Goal: Communication & Community: Ask a question

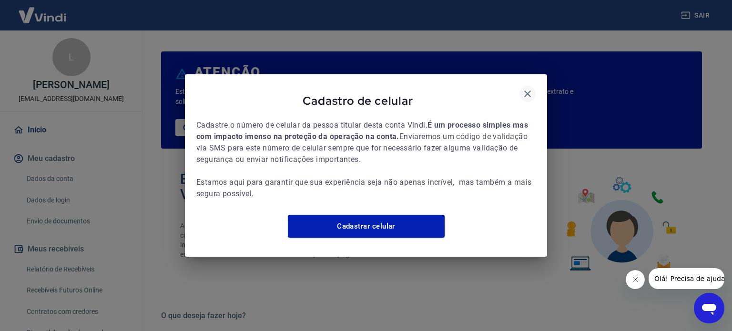
click at [529, 88] on icon "button" at bounding box center [527, 93] width 11 height 11
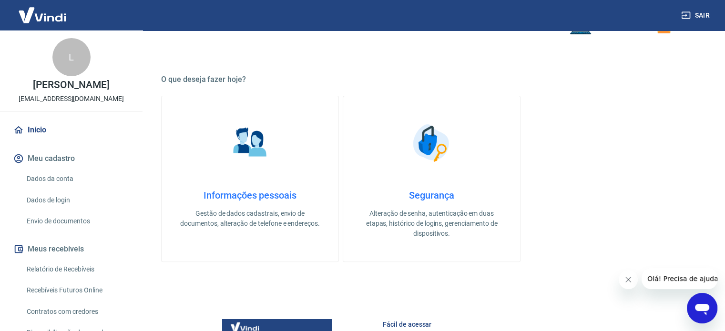
scroll to position [238, 0]
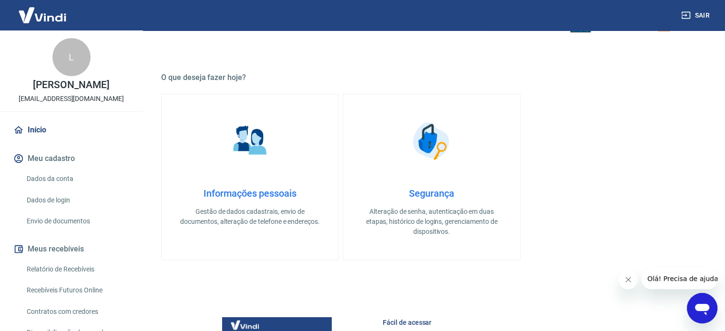
click at [702, 304] on icon "Abrir janela de mensagens" at bounding box center [702, 309] width 14 height 11
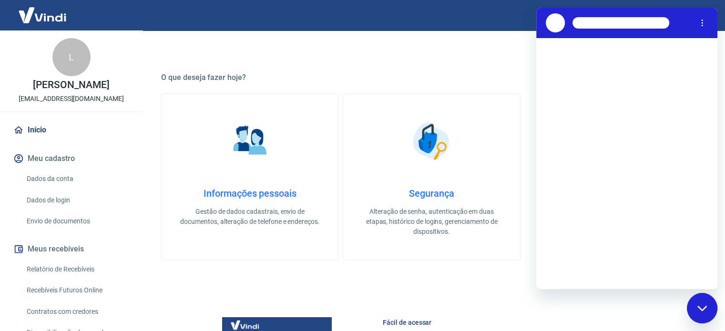
scroll to position [0, 0]
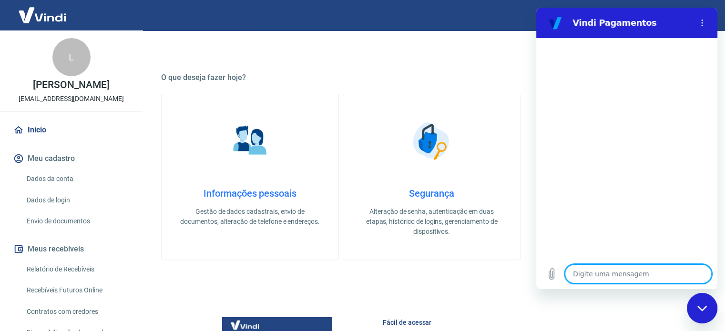
click at [696, 31] on div at bounding box center [702, 22] width 19 height 19
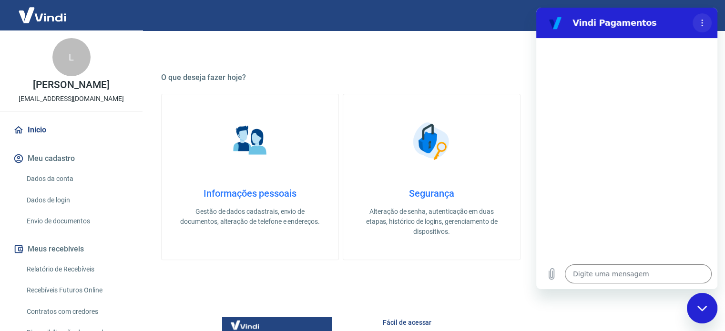
click at [696, 23] on button "Menu de opções" at bounding box center [702, 22] width 19 height 19
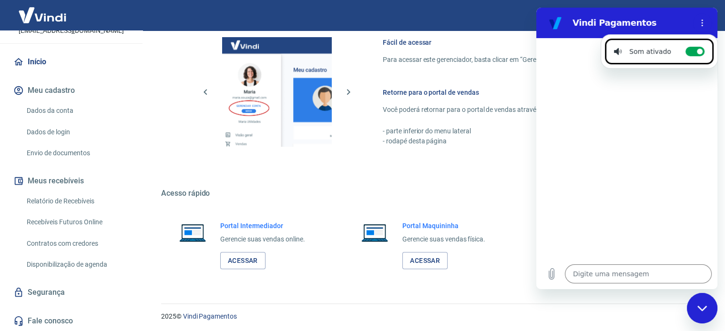
scroll to position [520, 0]
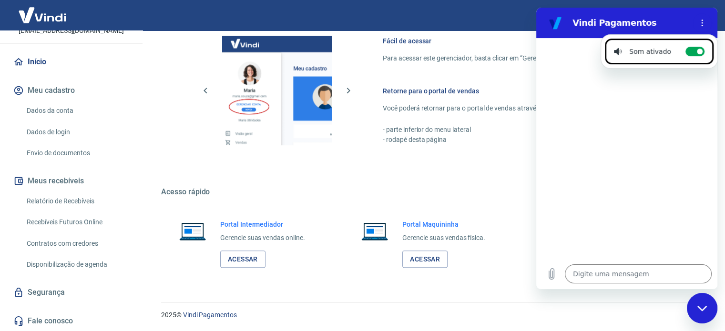
click at [45, 320] on link "Fale conosco" at bounding box center [71, 321] width 120 height 21
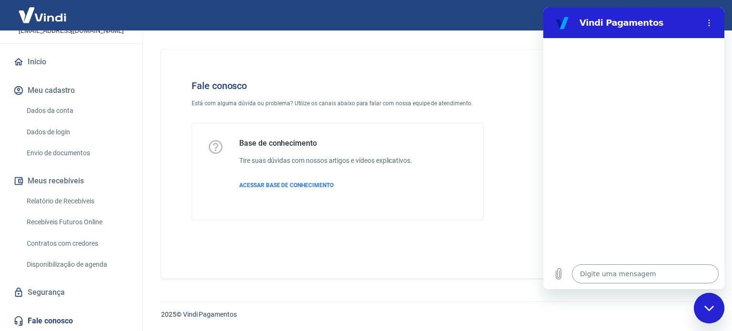
click at [625, 277] on textarea at bounding box center [645, 274] width 147 height 19
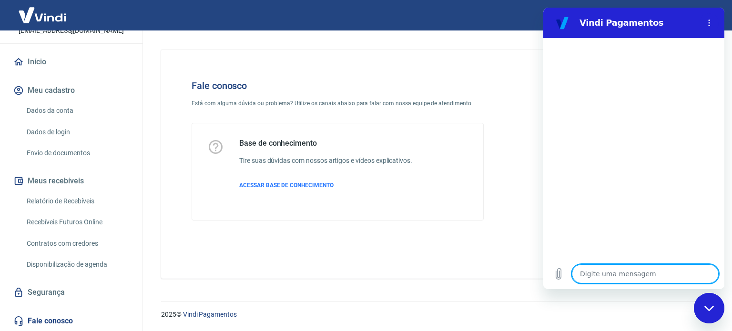
type textarea "B"
type textarea "x"
type textarea "B="
type textarea "x"
type textarea "B"
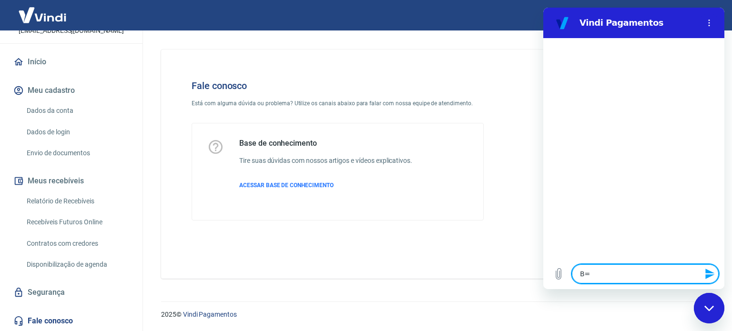
type textarea "x"
type textarea "F"
type textarea "x"
type textarea "Fa"
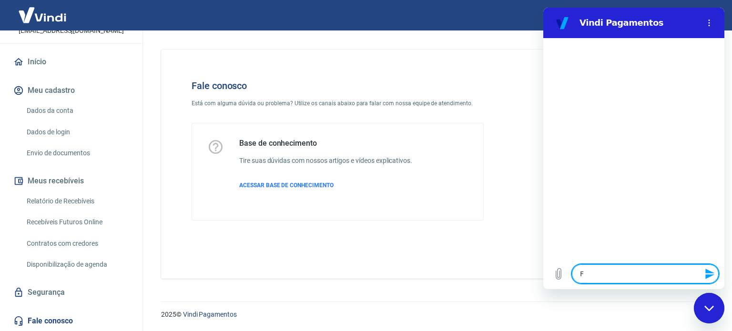
type textarea "x"
type textarea "Fal"
type textarea "x"
type textarea "Fala"
type textarea "x"
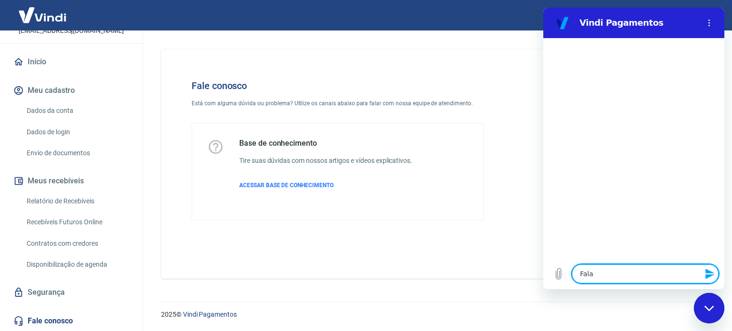
type textarea "Falar"
type textarea "x"
type textarea "Falar"
type textarea "x"
type textarea "Falar c"
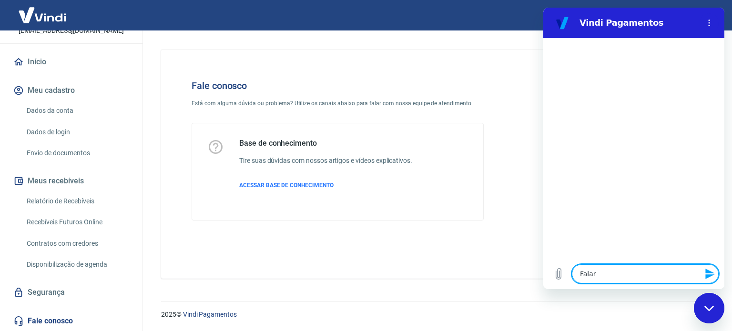
type textarea "x"
type textarea "Falar co"
type textarea "x"
type textarea "Falar com"
type textarea "x"
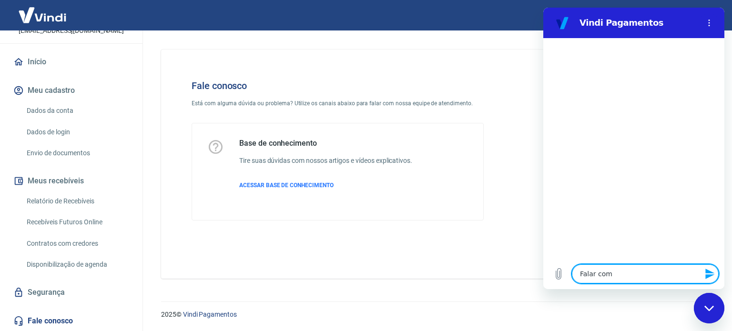
type textarea "Falar com"
type textarea "x"
type textarea "Falar com a"
type textarea "x"
type textarea "Falar com at"
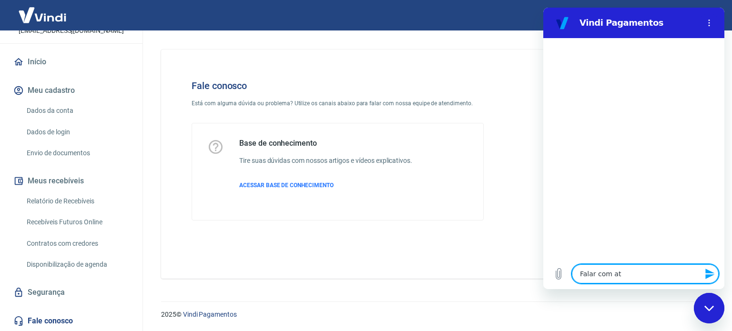
type textarea "x"
type textarea "Falar com ate"
type textarea "x"
type textarea "Falar com aten"
type textarea "x"
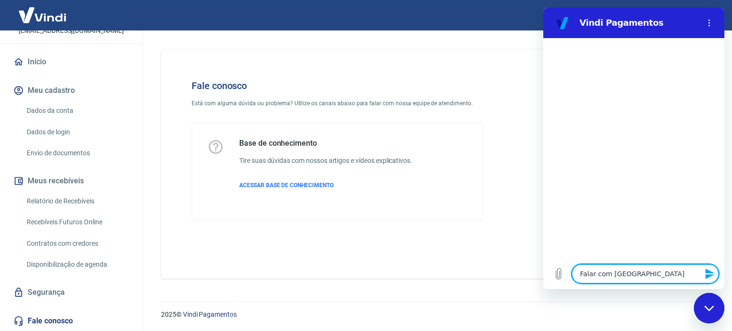
type textarea "Falar com atend"
type textarea "x"
type textarea "Falar com atende"
type textarea "x"
type textarea "Falar com atenden"
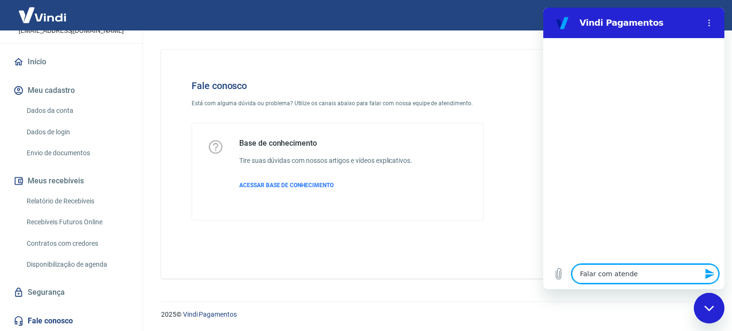
type textarea "x"
type textarea "Falar com atendent"
type textarea "x"
type textarea "Falar com atendente"
type textarea "x"
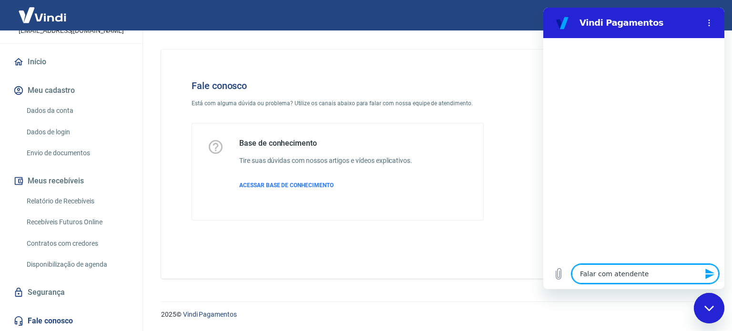
type textarea "Falar com atendente"
type textarea "x"
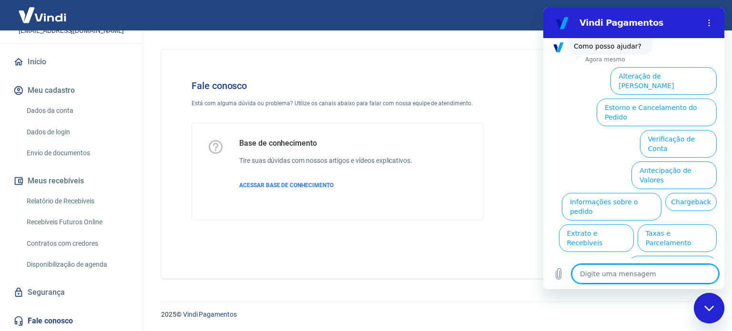
scroll to position [72, 0]
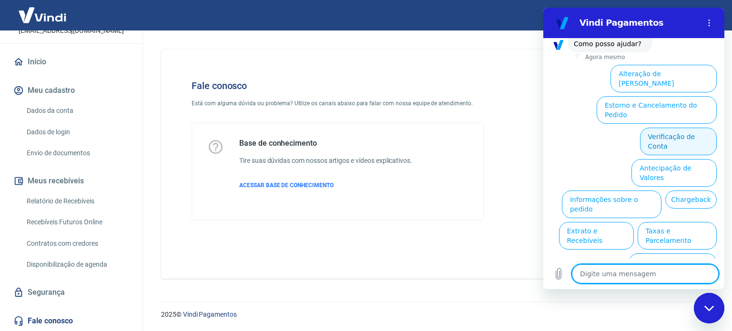
click at [675, 128] on button "Verificação de Conta" at bounding box center [678, 142] width 77 height 28
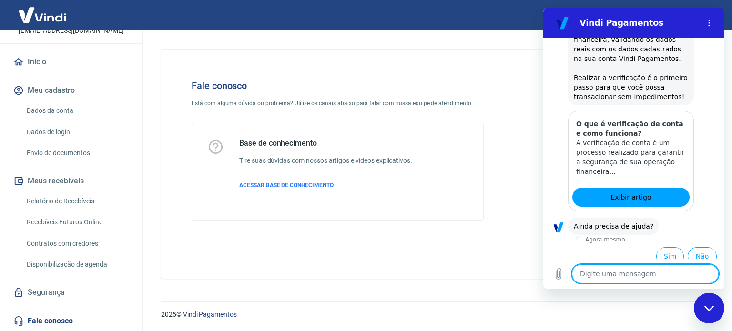
scroll to position [168, 0]
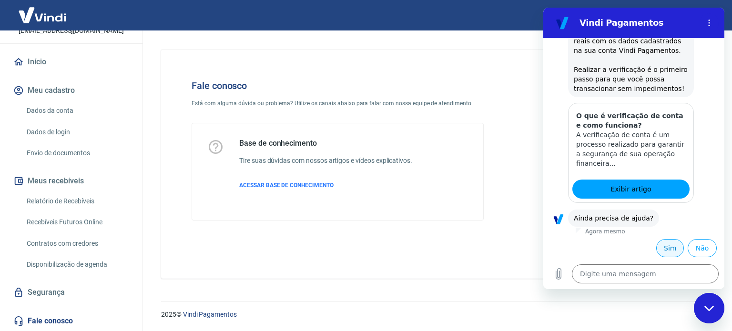
click at [660, 249] on button "Sim" at bounding box center [670, 248] width 28 height 18
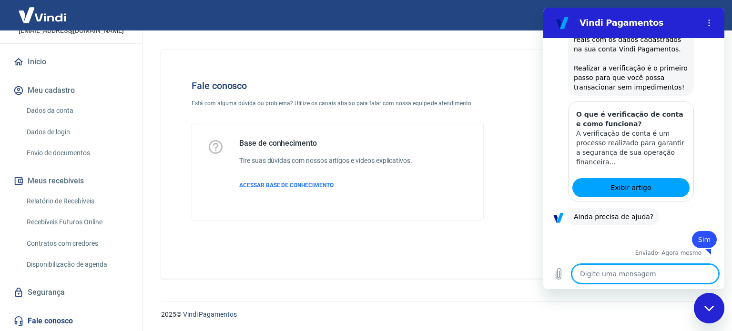
type textarea "x"
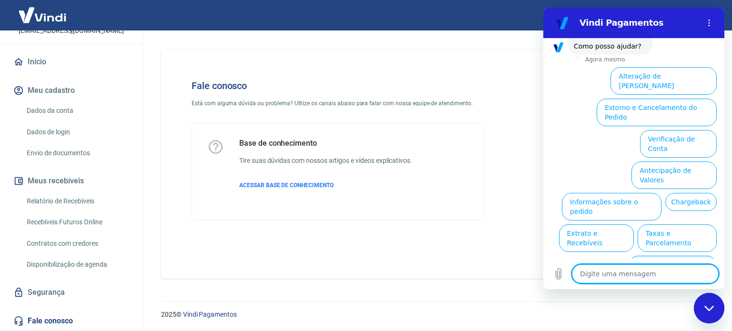
scroll to position [416, 0]
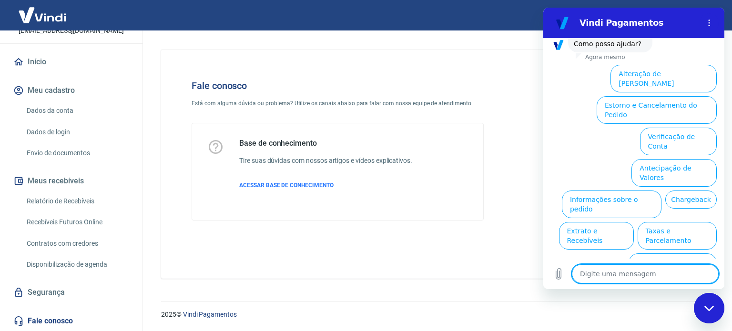
type textarea "n"
type textarea "x"
type textarea "ne"
type textarea "x"
type textarea "nen"
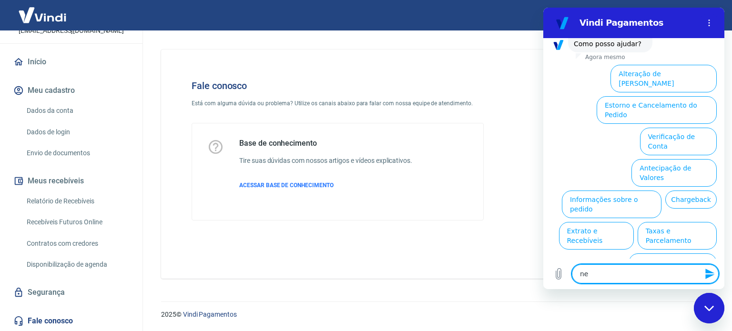
type textarea "x"
type textarea "nenh"
type textarea "x"
type textarea "nenhu"
type textarea "x"
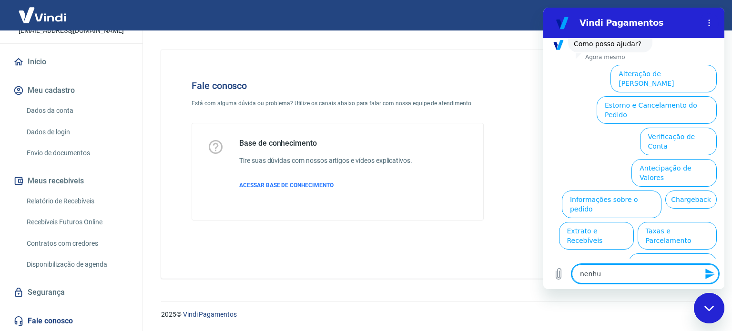
type textarea "nenhum"
type textarea "x"
type textarea "nenhuma"
type textarea "x"
type textarea "nenhuma"
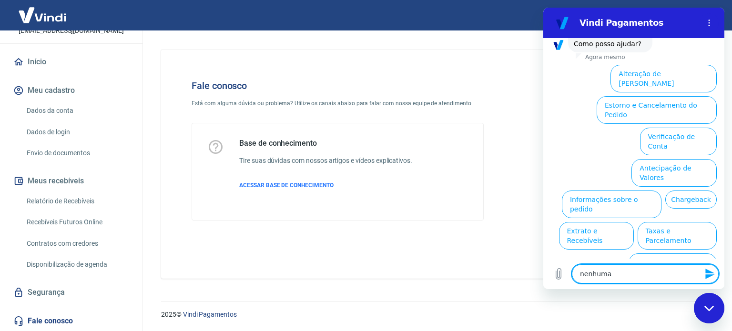
type textarea "x"
type textarea "nenhuma o"
type textarea "x"
type textarea "nenhuma op"
type textarea "x"
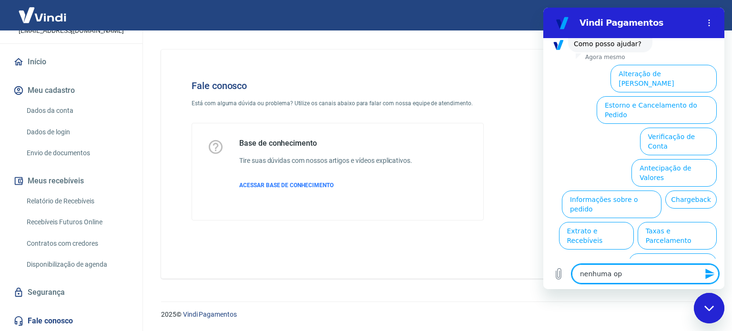
type textarea "nenhuma opç"
type textarea "x"
type textarea "nenhuma opçã"
type textarea "x"
type textarea "nenhuma opção"
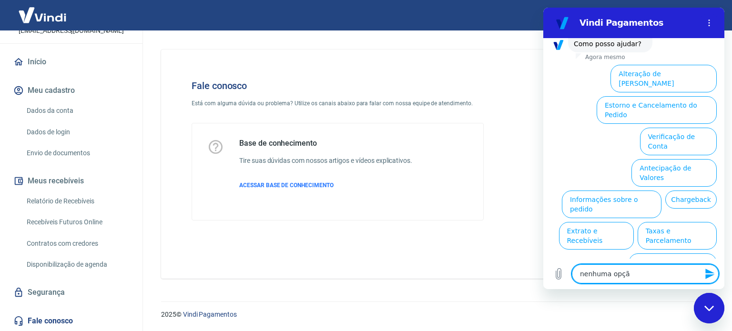
type textarea "x"
type textarea "nenhuma opção"
type textarea "x"
type textarea "nenhuma opção a"
type textarea "x"
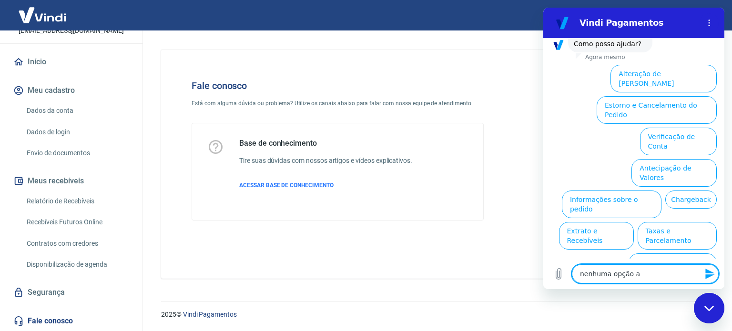
type textarea "nenhuma opção ac"
type textarea "x"
type textarea "nenhuma opção acm"
type textarea "x"
type textarea "nenhuma opção ac"
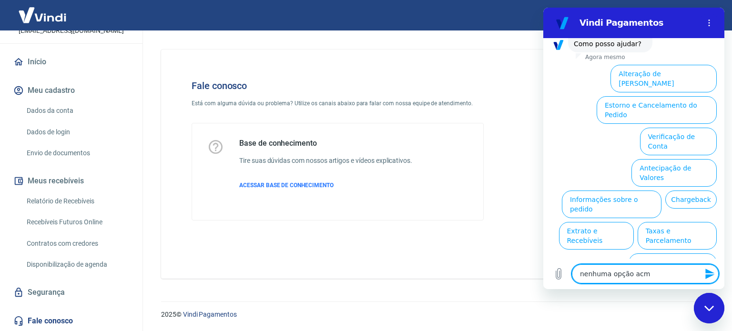
type textarea "x"
type textarea "nenhuma opção aci"
type textarea "x"
type textarea "nenhuma opção acim"
type textarea "x"
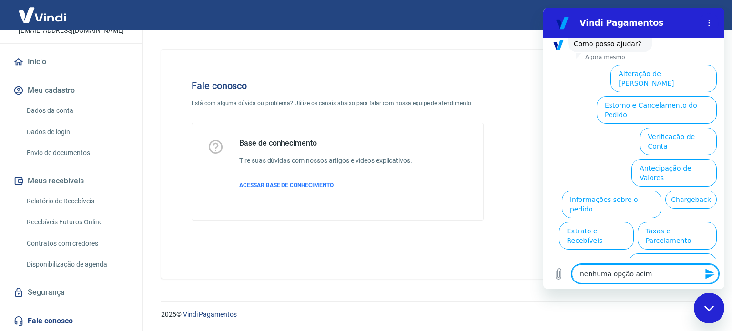
type textarea "nenhuma opção acima"
type textarea "x"
type textarea "nenhuma opção acima"
type textarea "x"
type textarea "nenhuma opção acima 7"
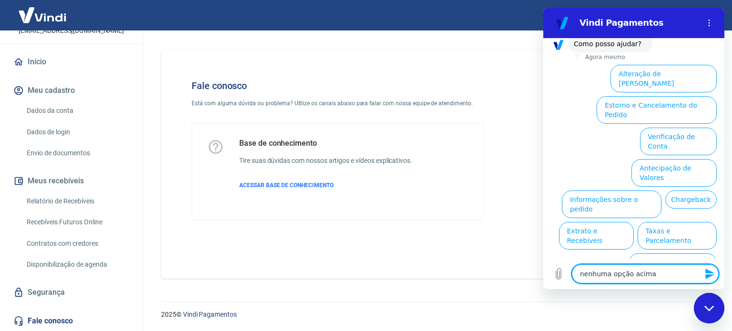
type textarea "x"
type textarea "nenhuma opção acima"
type textarea "x"
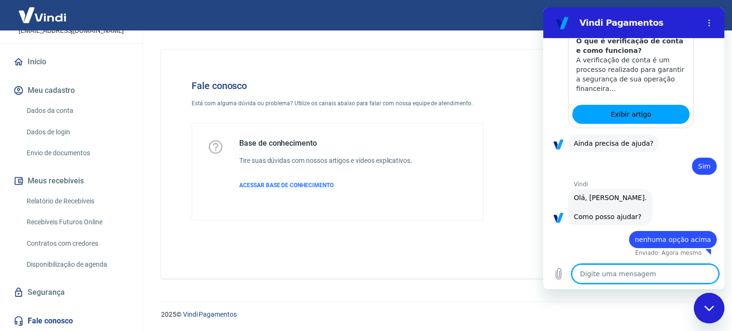
type textarea "x"
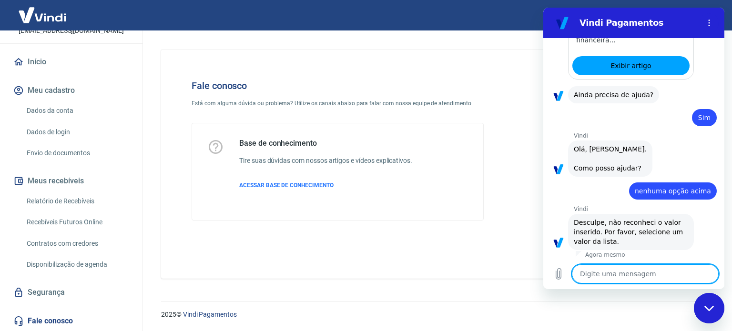
scroll to position [293, 0]
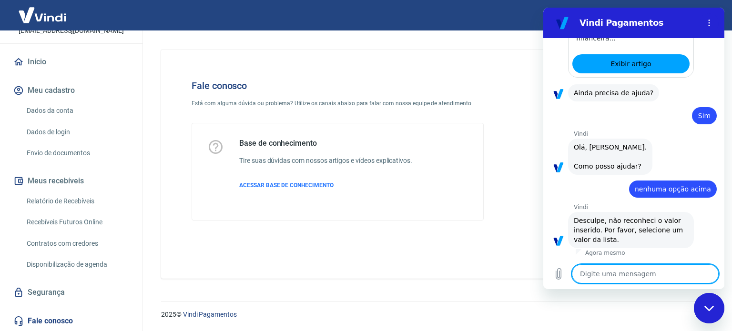
click at [678, 190] on span "nenhuma opção acima" at bounding box center [673, 189] width 76 height 10
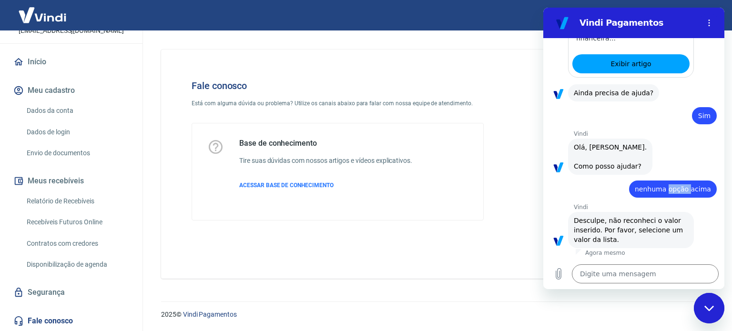
click at [678, 190] on span "nenhuma opção acima" at bounding box center [673, 189] width 76 height 10
copy span "nenhuma opção acima"
click at [631, 278] on textarea at bounding box center [645, 274] width 147 height 19
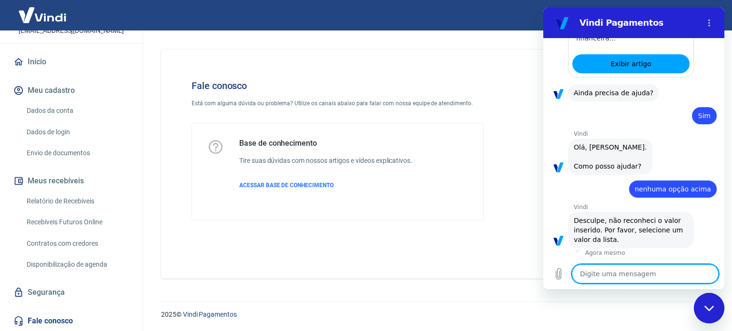
paste textarea "nenhuma opção acima"
type textarea "nenhuma opção acima"
type textarea "x"
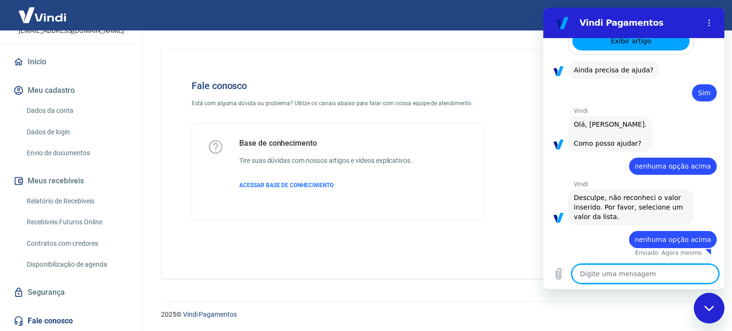
type textarea "x"
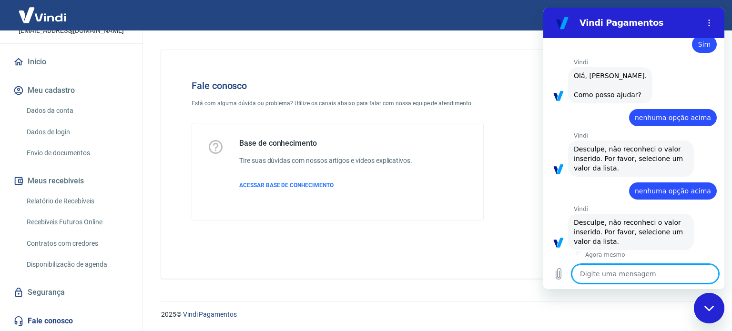
scroll to position [367, 0]
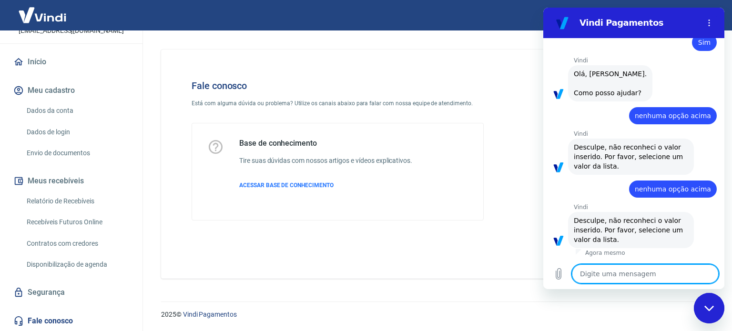
click at [631, 278] on textarea at bounding box center [645, 274] width 147 height 19
paste textarea "nenhuma opção acima"
type textarea "nenhuma opção acima"
type textarea "x"
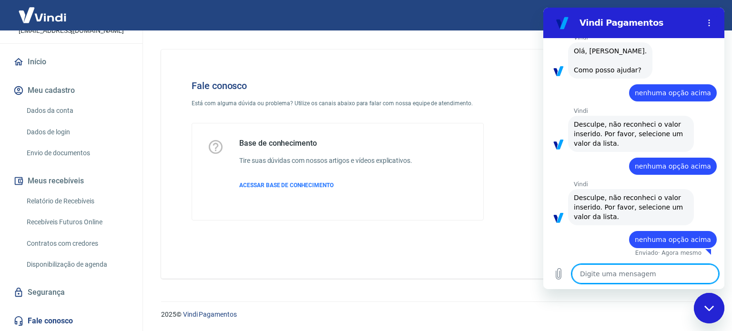
type textarea "x"
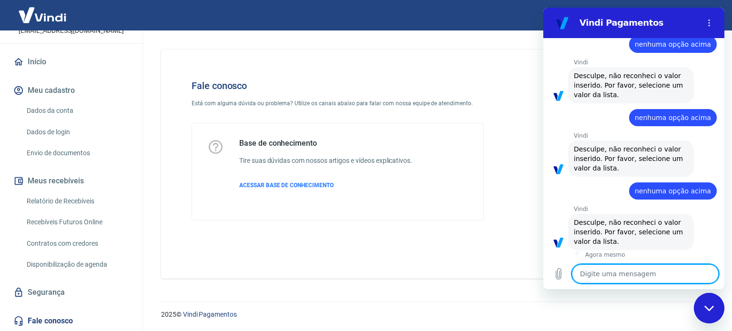
scroll to position [440, 0]
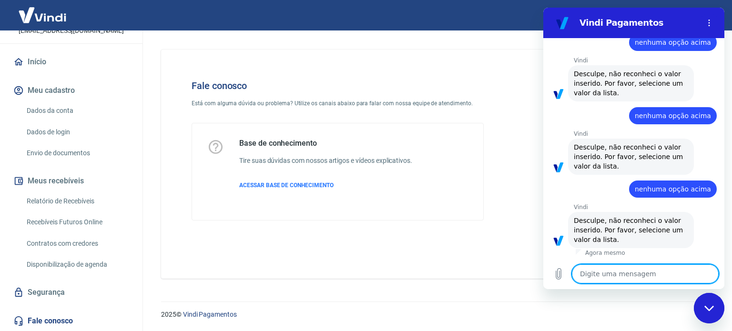
click at [631, 278] on textarea at bounding box center [645, 274] width 147 height 19
paste textarea "nenhuma opção acima"
type textarea "nenhuma opção acima"
type textarea "x"
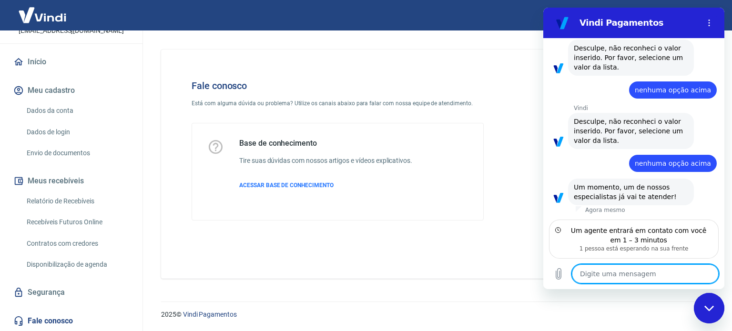
scroll to position [530, 0]
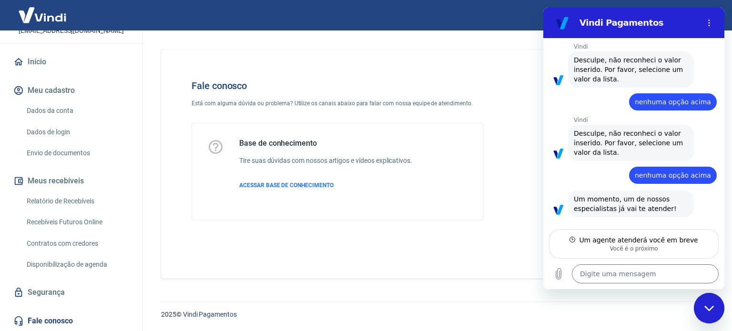
type textarea "x"
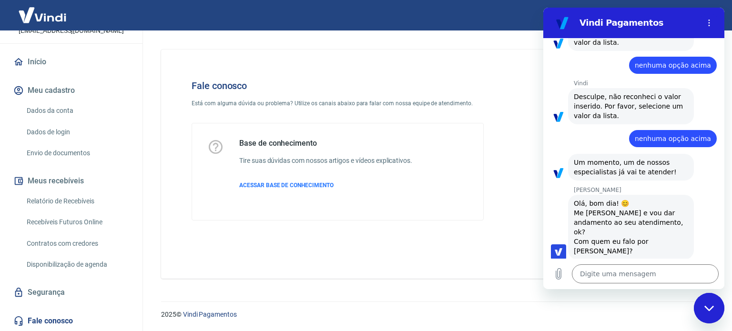
scroll to position [566, 0]
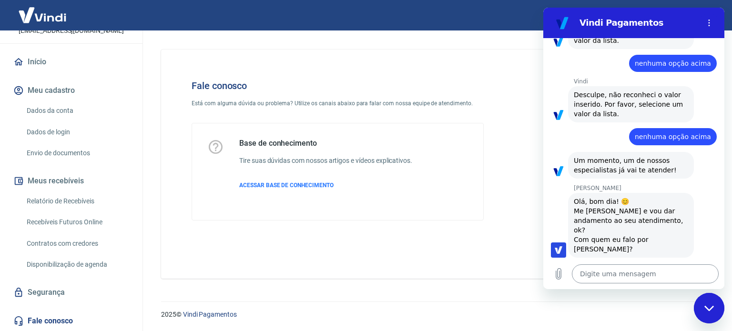
drag, startPoint x: 606, startPoint y: 281, endPoint x: 604, endPoint y: 276, distance: 5.2
click at [605, 280] on textarea at bounding box center [645, 274] width 147 height 19
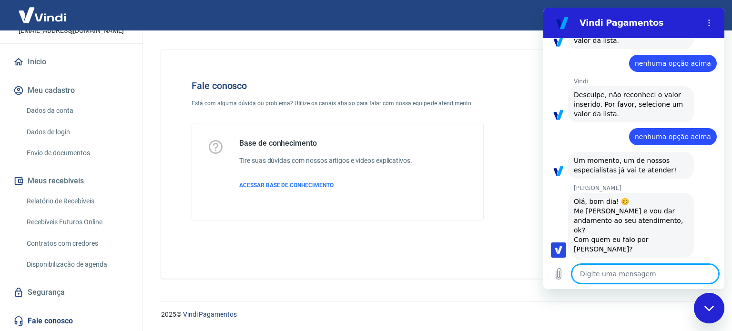
type textarea "O"
type textarea "x"
type textarea "OI"
type textarea "x"
type textarea "OI"
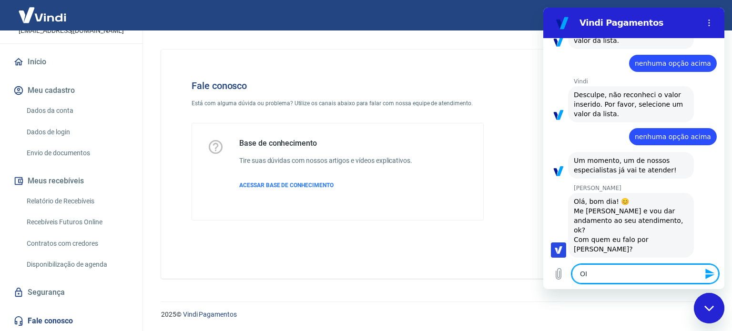
type textarea "x"
type textarea "OI A"
type textarea "x"
type textarea "OI"
type textarea "x"
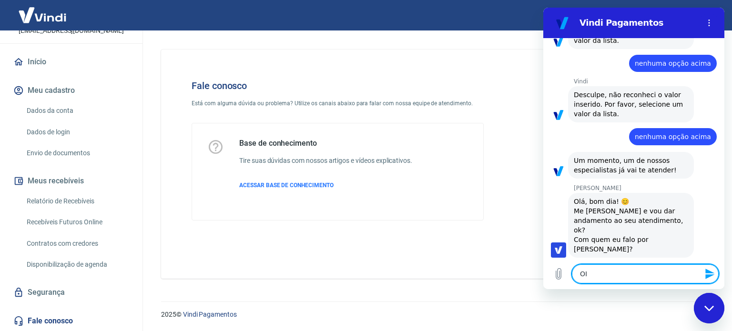
type textarea "OI"
type textarea "x"
type textarea "O"
type textarea "x"
type textarea "Oi"
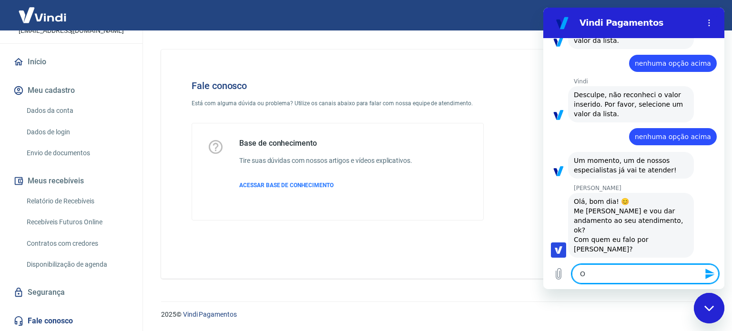
type textarea "x"
type textarea "Oi"
type textarea "x"
type textarea "Oi A"
type textarea "x"
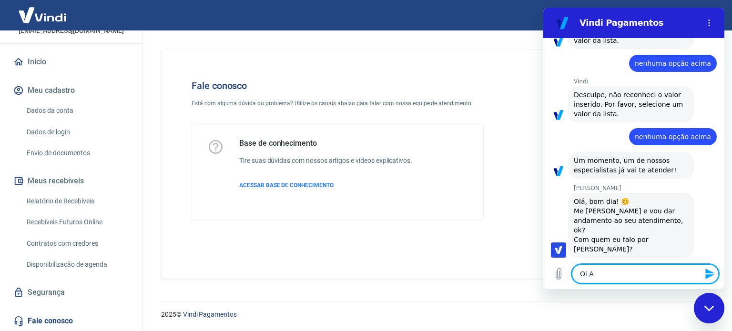
type textarea "Oi An"
type textarea "x"
type textarea "Oi And"
type textarea "x"
type textarea "Oi Andr"
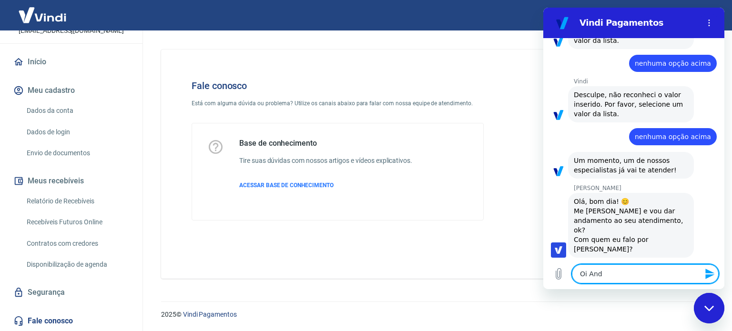
type textarea "x"
type textarea "Oi Andre"
type textarea "x"
type textarea "Oi Andrez"
type textarea "x"
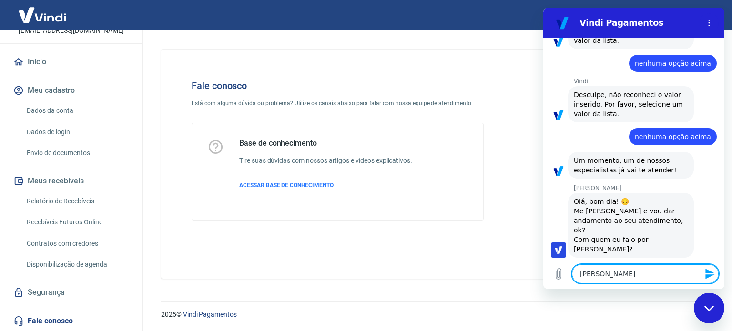
type textarea "Oi Andrezz"
type textarea "x"
type textarea "Oi Andrezza"
type textarea "x"
type textarea "Oi Andrezza,"
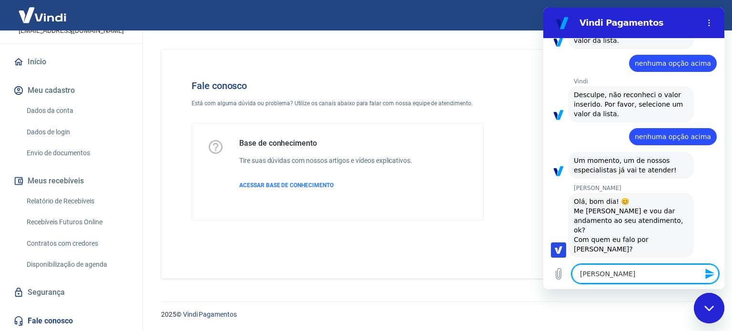
type textarea "x"
type textarea "Oi Andrezza,"
type textarea "x"
type textarea "Oi Andrezza, b"
type textarea "x"
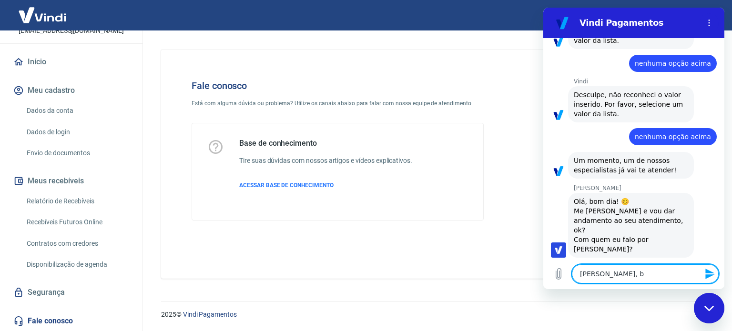
type textarea "Oi Andrezza, bo"
type textarea "x"
type textarea "Oi Andrezza, bom"
type textarea "x"
type textarea "Oi Andrezza, bom"
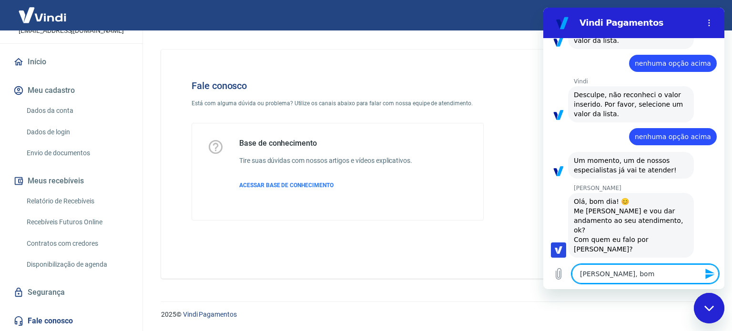
type textarea "x"
type textarea "Oi Andrezza, bom d"
type textarea "x"
type textarea "Oi Andrezza, bom di"
type textarea "x"
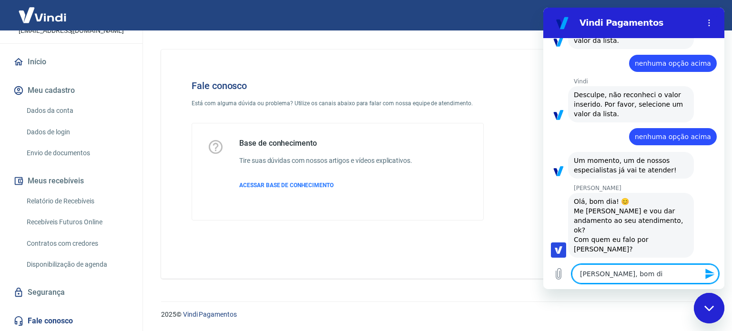
type textarea "Oi Andrezza, bom dia"
type textarea "x"
type textarea "Oi Andrezza, bom dia."
type textarea "x"
type textarea "Oi Andrezza, bom dia."
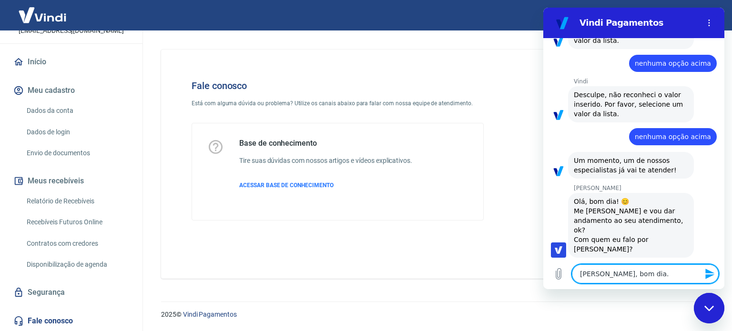
type textarea "x"
type textarea "Oi Andrezza, bom dia. V"
type textarea "x"
type textarea "Oi Andrezza, bom dia. Vo"
type textarea "x"
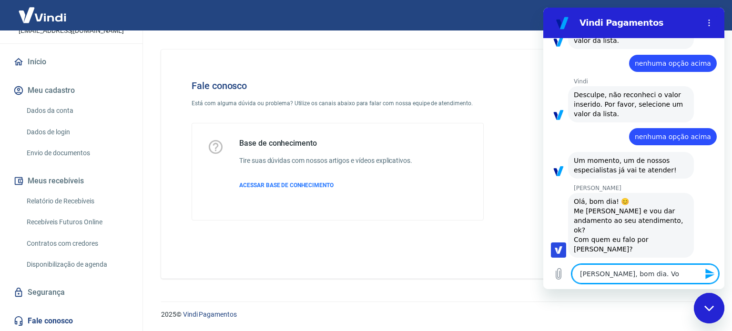
type textarea "Oi Andrezza, bom dia. Voc"
type textarea "x"
type textarea "Oi Andrezza, bom dia. Vo"
type textarea "x"
type textarea "Oi Andrezza, bom dia. V"
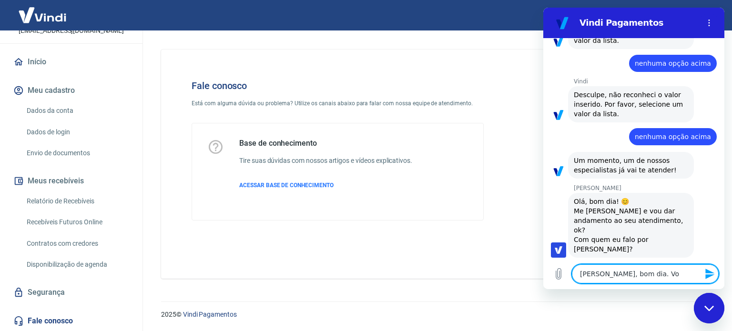
type textarea "x"
type textarea "Oi Andrezza, bom dia."
type textarea "x"
type textarea "Oi Andrezza, bom dia. t"
type textarea "x"
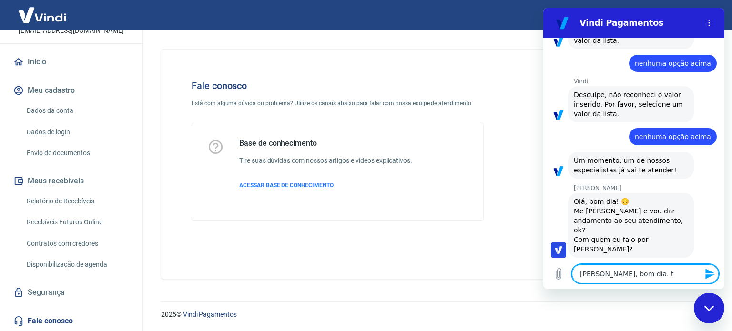
type textarea "Oi Andrezza, bom dia. tu"
type textarea "x"
type textarea "Oi Andrezza, bom dia. tud"
type textarea "x"
type textarea "Oi Andrezza, bom dia. tudo"
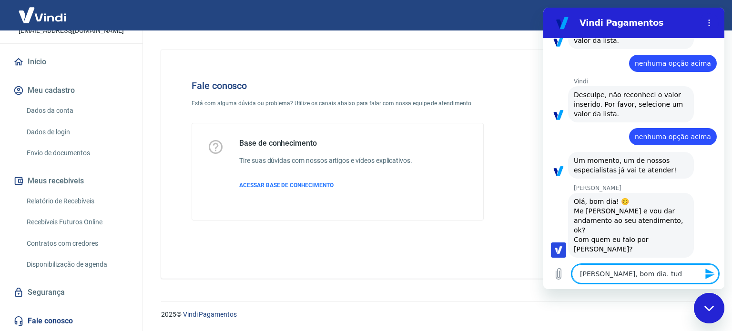
type textarea "x"
type textarea "Oi Andrezza, bom dia. tudo"
type textarea "x"
type textarea "Oi Andrezza, bom dia. tudo b"
type textarea "x"
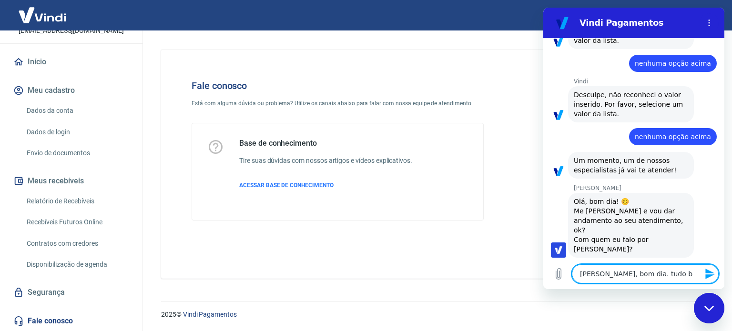
type textarea "Oi Andrezza, bom dia. tudo be"
type textarea "x"
type textarea "Oi Andrezza, bom dia. tudo bem"
type textarea "x"
type textarea "Oi Andrezza, bom dia. tudo be"
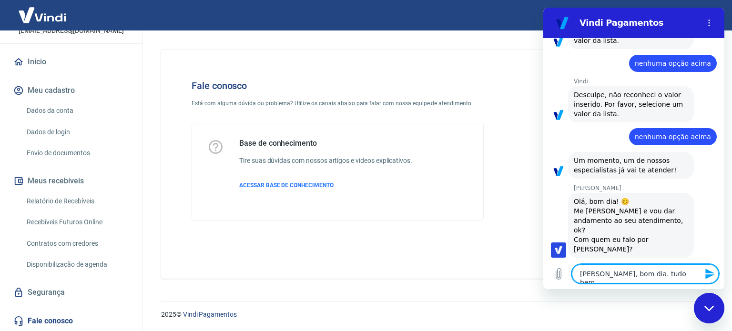
type textarea "x"
type textarea "Oi Andrezza, bom dia. tudo b"
type textarea "x"
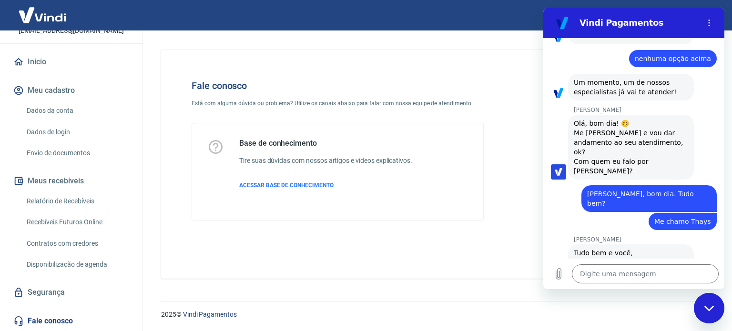
scroll to position [643, 0]
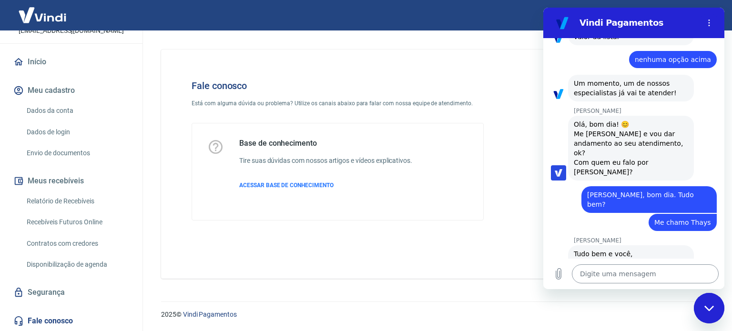
click at [628, 269] on textarea at bounding box center [645, 274] width 147 height 19
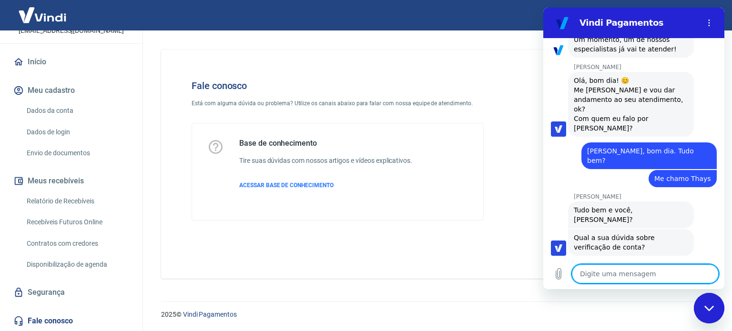
scroll to position [689, 0]
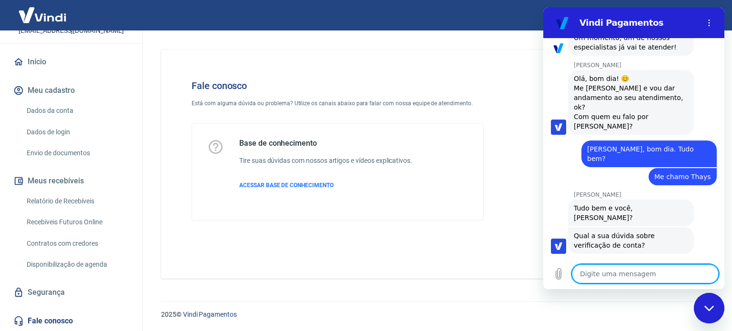
click at [631, 282] on textarea at bounding box center [645, 274] width 147 height 19
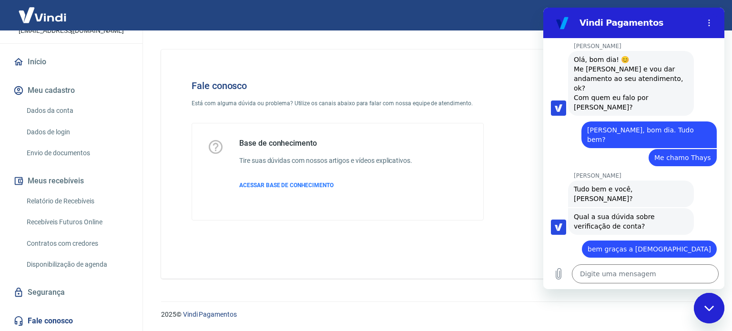
scroll to position [707, 0]
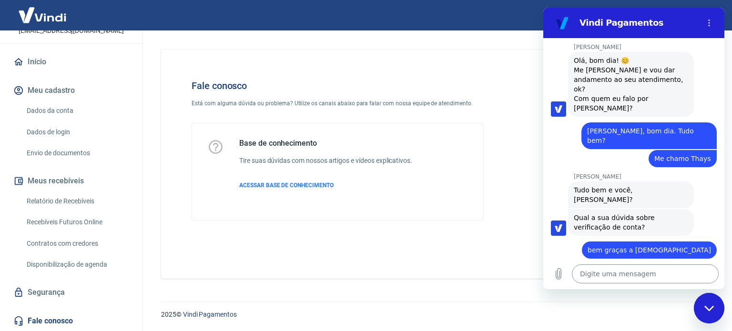
click at [604, 274] on textarea at bounding box center [645, 274] width 147 height 19
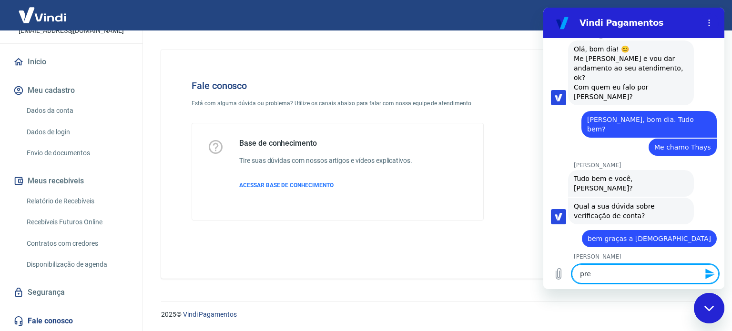
scroll to position [720, 0]
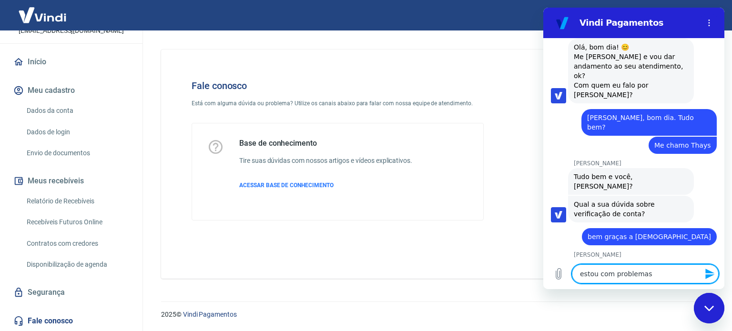
click at [656, 273] on textarea "estou com problemas" at bounding box center [645, 274] width 147 height 19
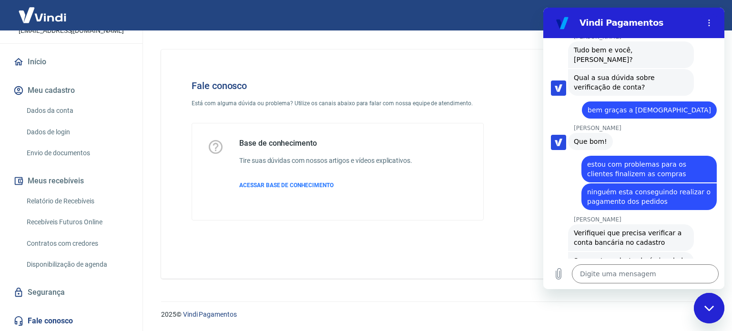
scroll to position [849, 0]
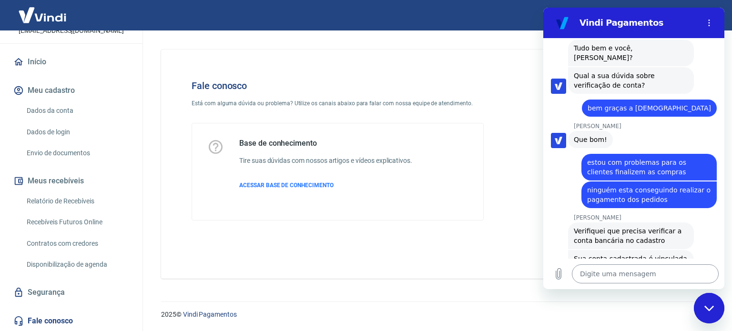
click at [597, 281] on textarea at bounding box center [645, 274] width 147 height 19
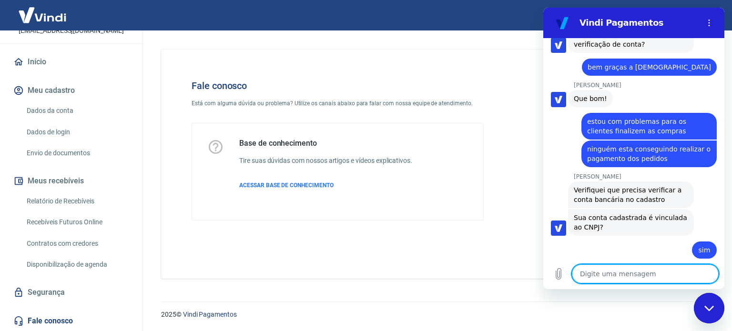
scroll to position [951, 0]
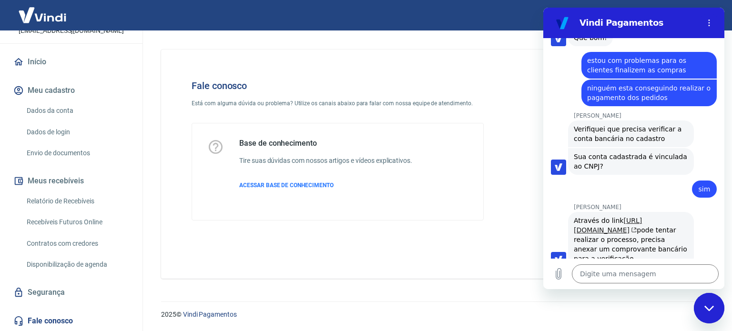
click at [642, 217] on link "https://myaccount.yapay.com.br/personal-information/" at bounding box center [608, 225] width 68 height 17
click at [596, 268] on textarea at bounding box center [645, 274] width 147 height 19
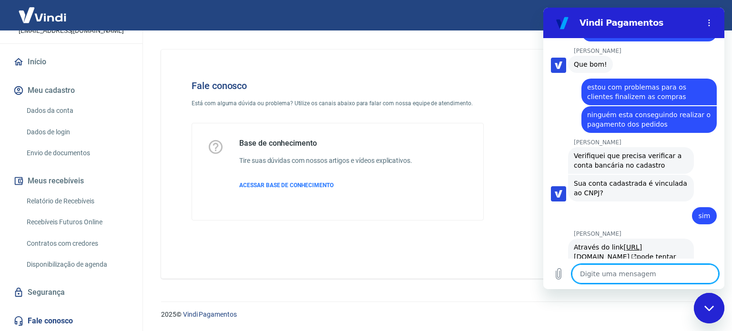
scroll to position [1043, 0]
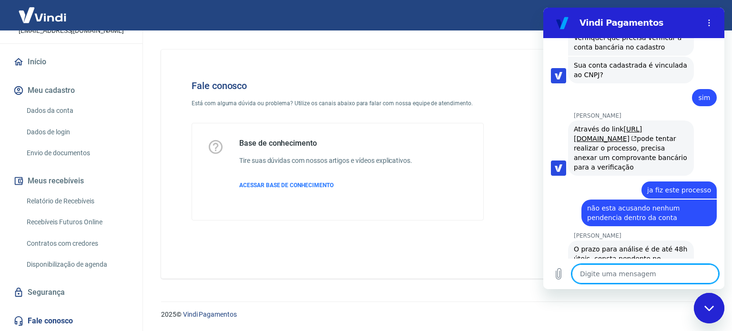
click at [633, 270] on textarea at bounding box center [645, 274] width 147 height 19
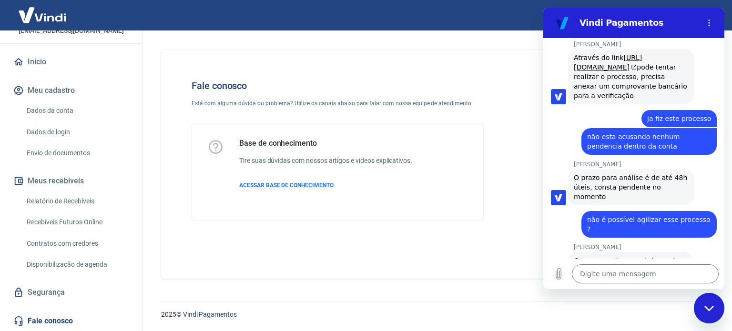
scroll to position [1116, 0]
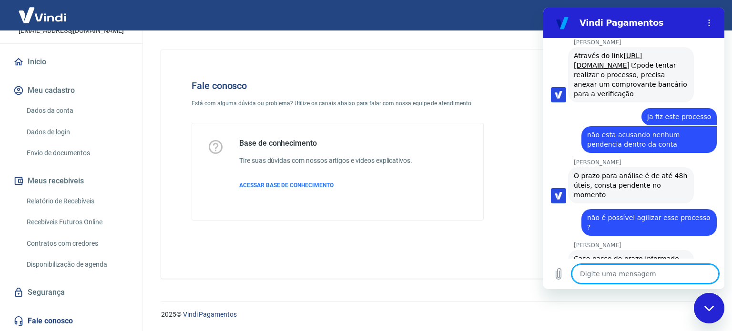
click at [614, 274] on textarea at bounding box center [645, 274] width 147 height 19
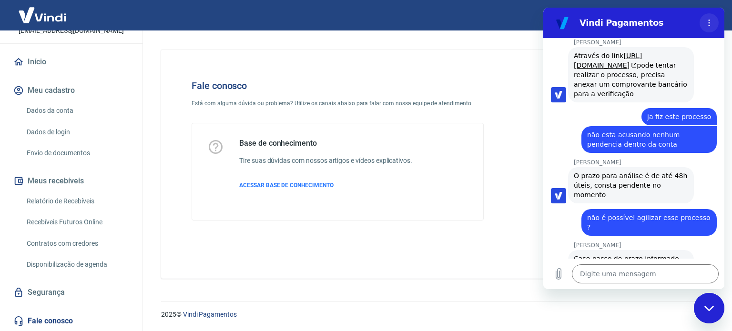
click at [707, 23] on icon "Menu de opções" at bounding box center [710, 23] width 8 height 8
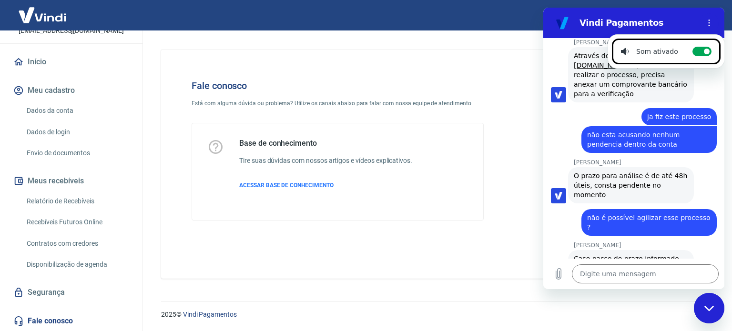
click at [469, 5] on div "Sair" at bounding box center [366, 15] width 732 height 31
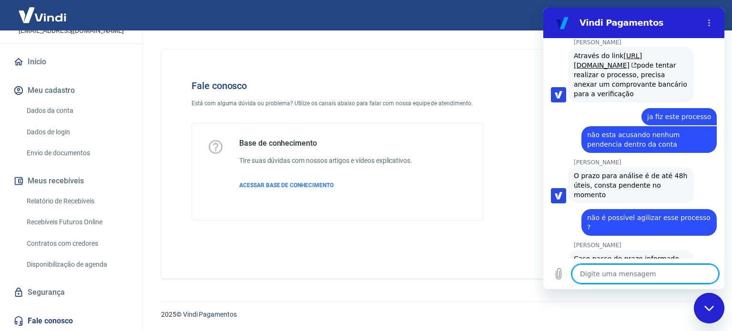
scroll to position [1144, 0]
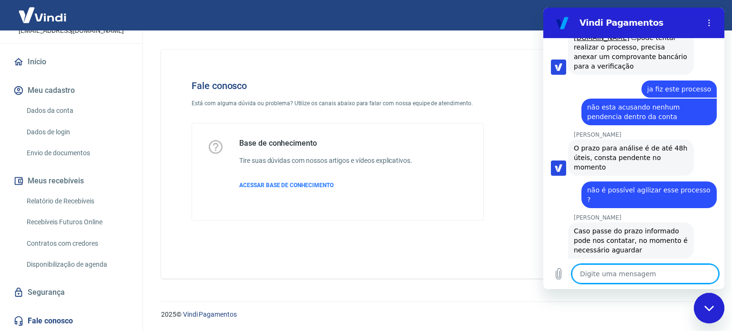
click at [620, 274] on textarea at bounding box center [645, 274] width 147 height 19
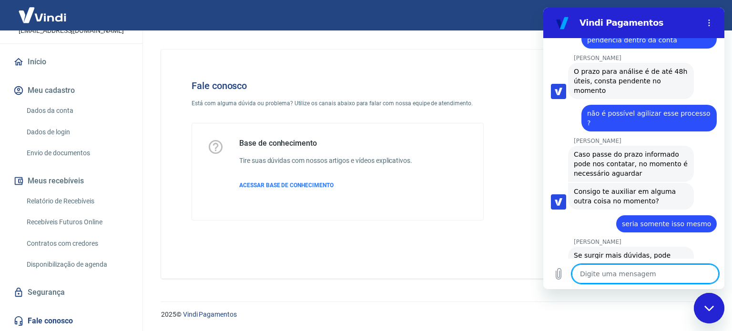
scroll to position [1279, 0]
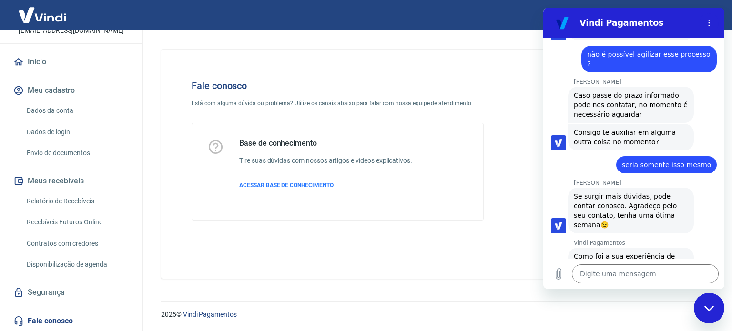
click at [643, 287] on button "Boa 👍" at bounding box center [651, 301] width 39 height 28
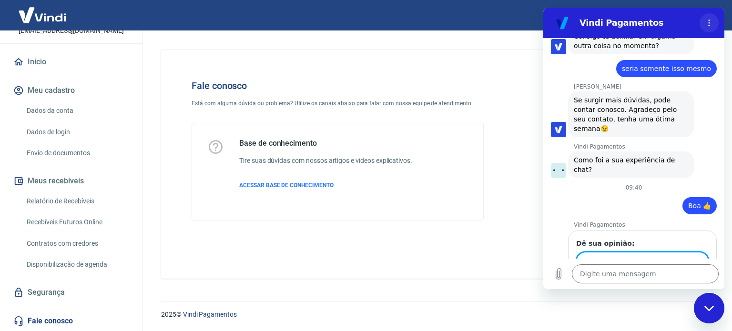
scroll to position [1375, 0]
click at [714, 20] on button "Menu de opções" at bounding box center [709, 22] width 19 height 19
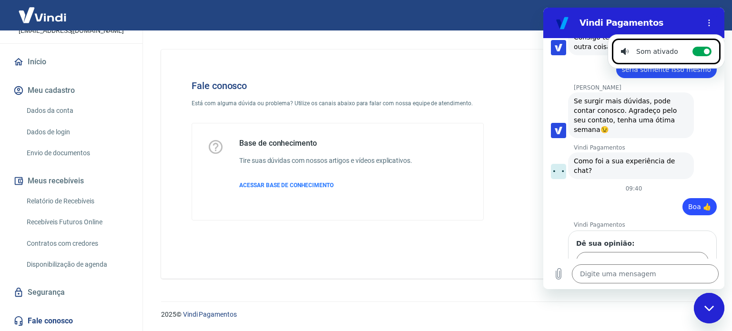
click at [636, 22] on h2 "Vindi Pagamentos" at bounding box center [638, 22] width 116 height 11
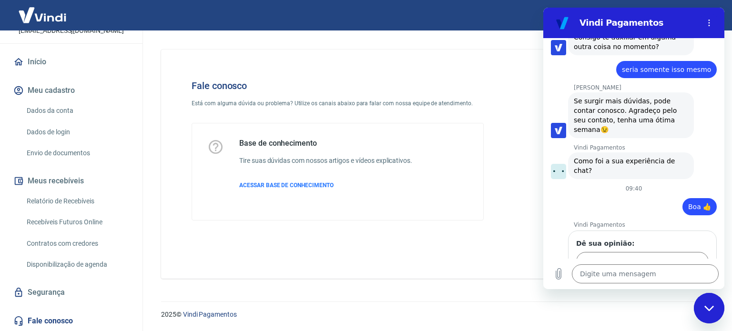
click at [709, 320] on div "Fechar janela de mensagens" at bounding box center [709, 308] width 29 height 29
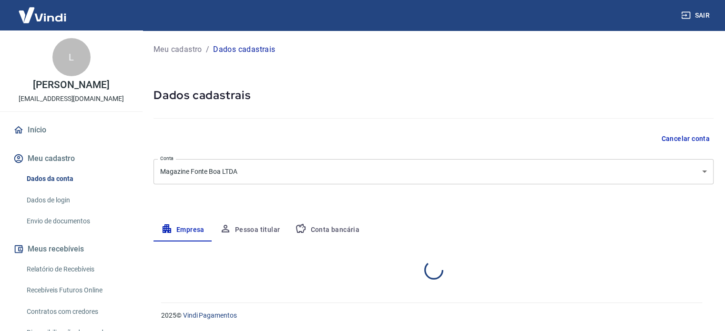
select select "SC"
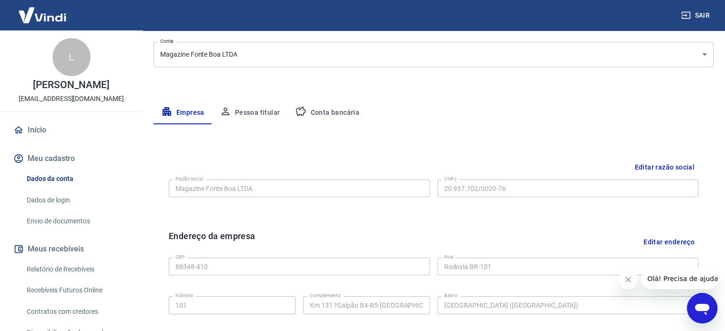
click at [334, 120] on button "Conta bancária" at bounding box center [327, 113] width 80 height 23
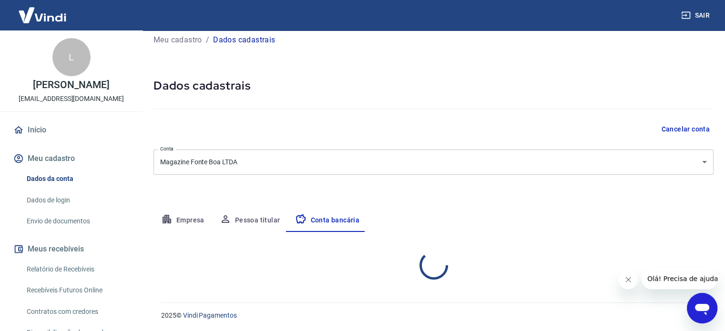
scroll to position [102, 0]
select select "1"
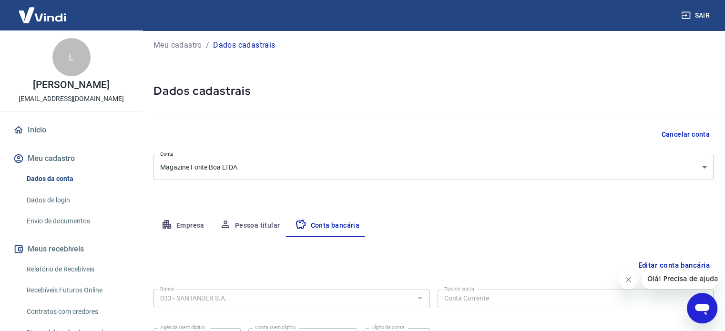
scroll to position [0, 0]
